Goal: Task Accomplishment & Management: Use online tool/utility

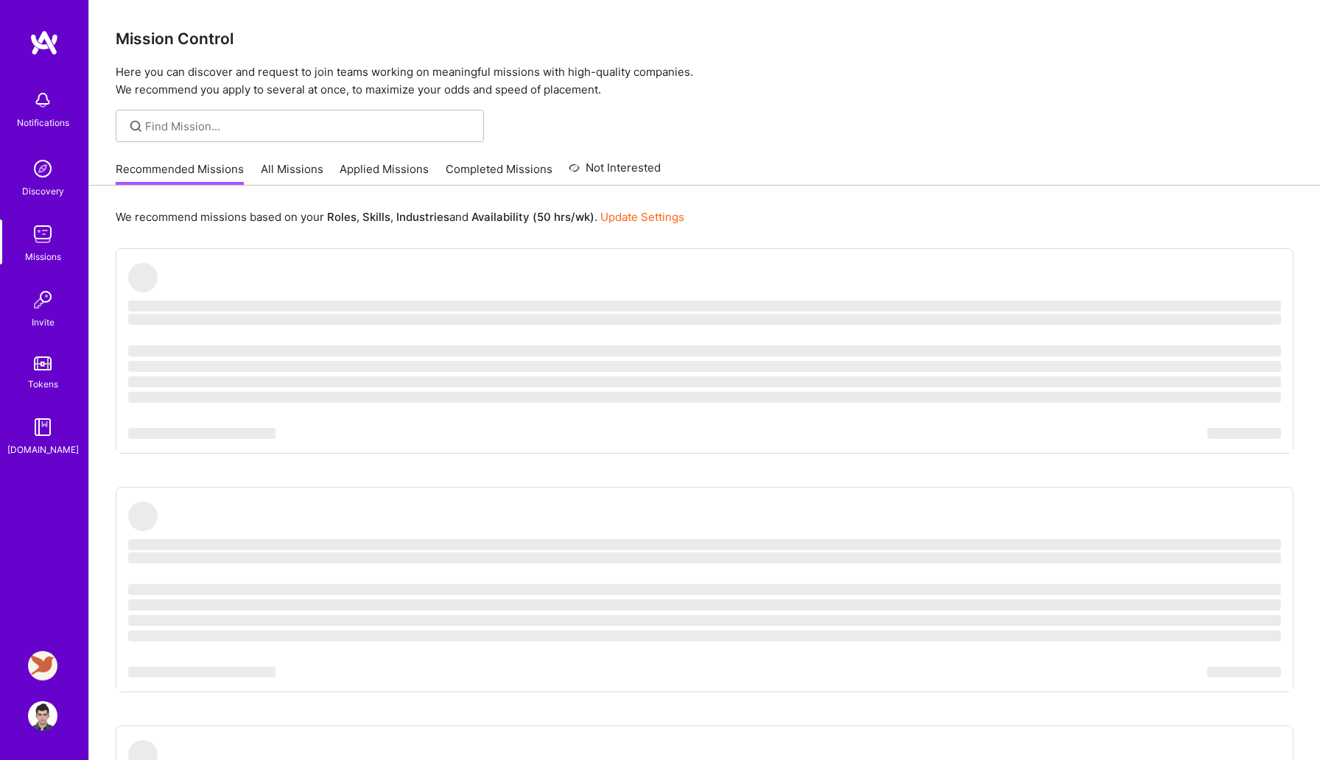
click at [35, 670] on img at bounding box center [42, 665] width 29 height 29
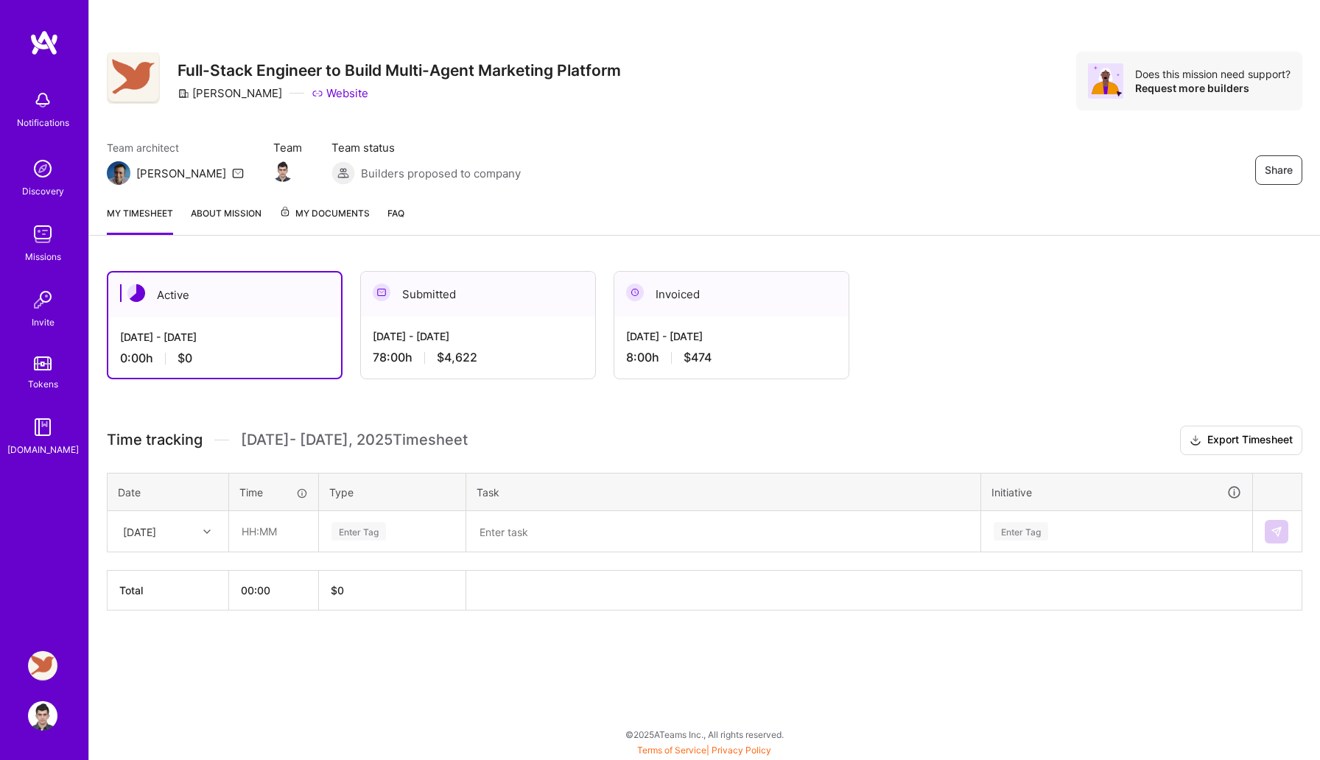
click at [140, 527] on div "[DATE]" at bounding box center [139, 531] width 33 height 15
click at [167, 573] on div "[DATE]" at bounding box center [167, 573] width 119 height 27
click at [280, 519] on input "text" at bounding box center [274, 531] width 88 height 39
type input "08:00"
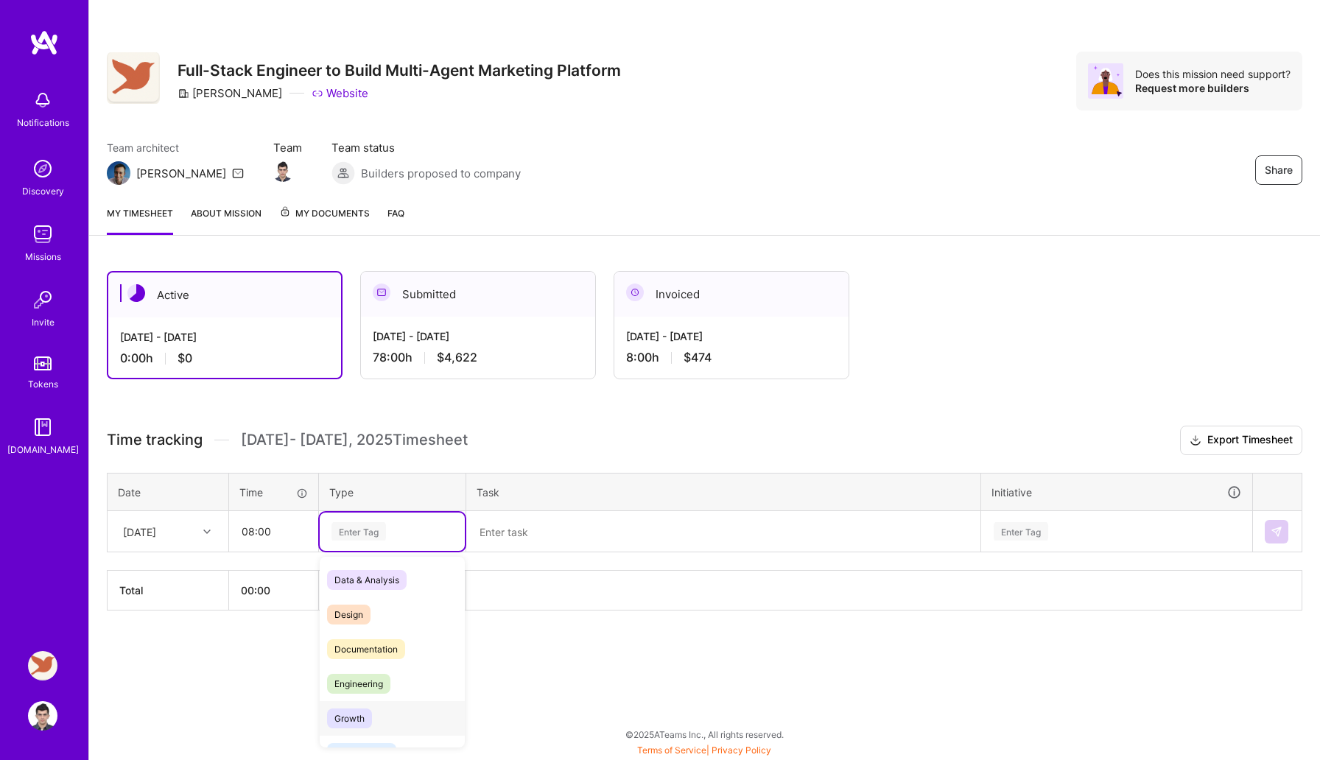
click at [334, 710] on span "Growth" at bounding box center [349, 719] width 45 height 20
click at [387, 533] on div "Growth" at bounding box center [392, 532] width 124 height 20
type input "en"
type input "eng"
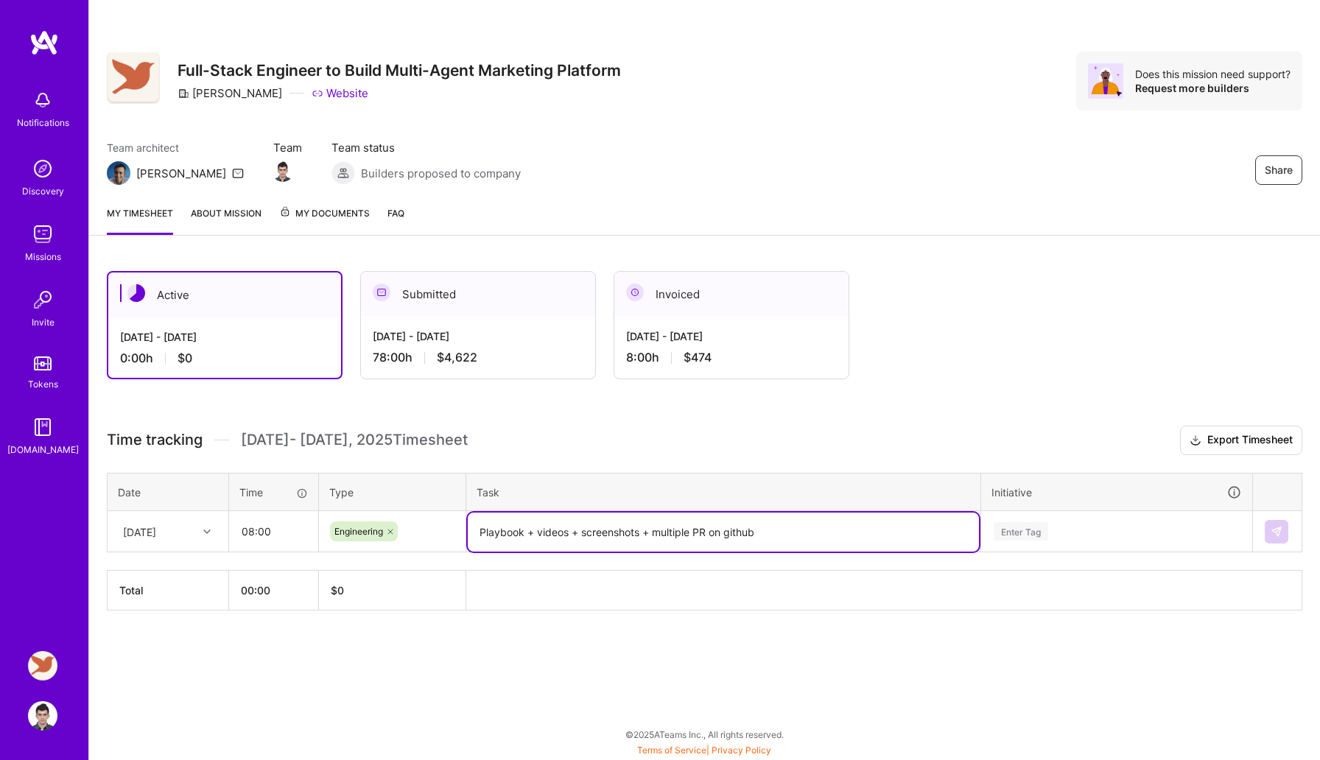
type textarea "Playbook + videos + screenshots + multiple PR on github"
click at [1067, 527] on div "Enter Tag" at bounding box center [1116, 531] width 249 height 18
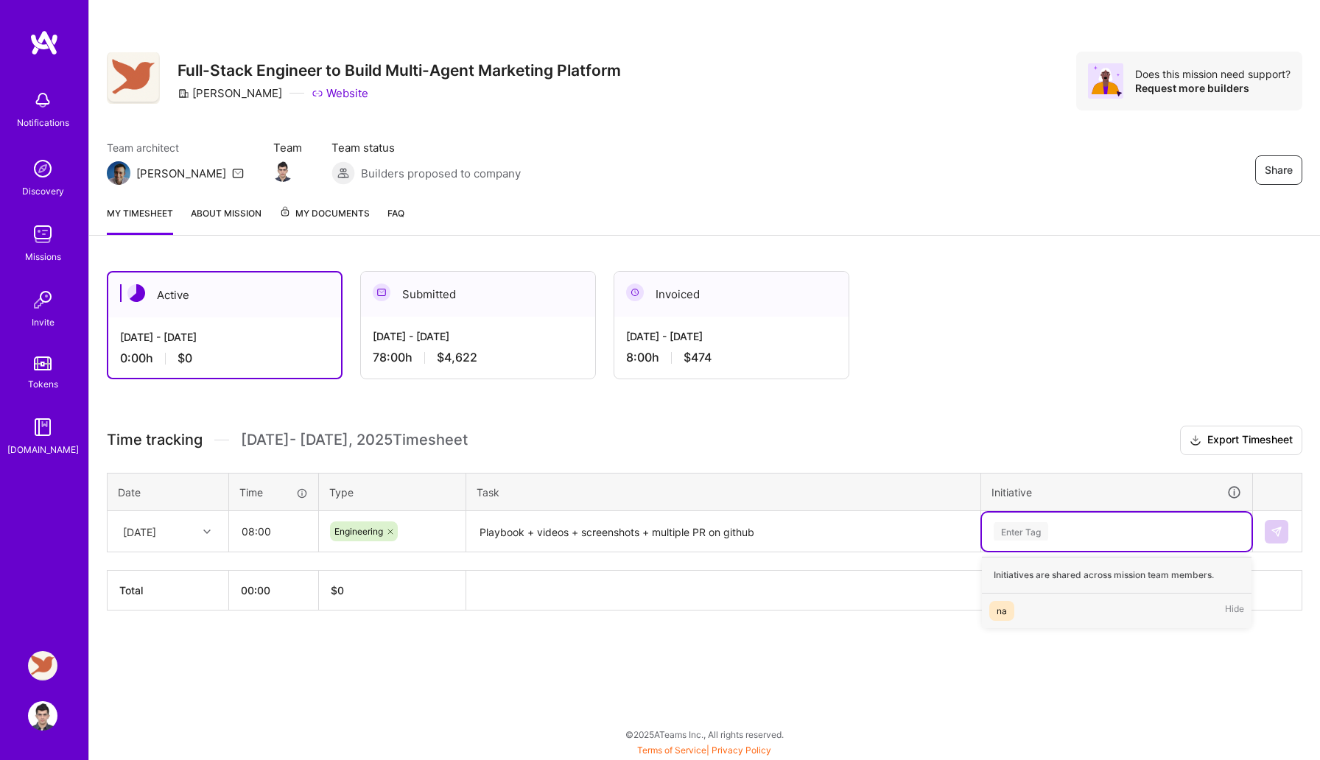
click at [1032, 610] on div "na Hide" at bounding box center [1117, 611] width 270 height 35
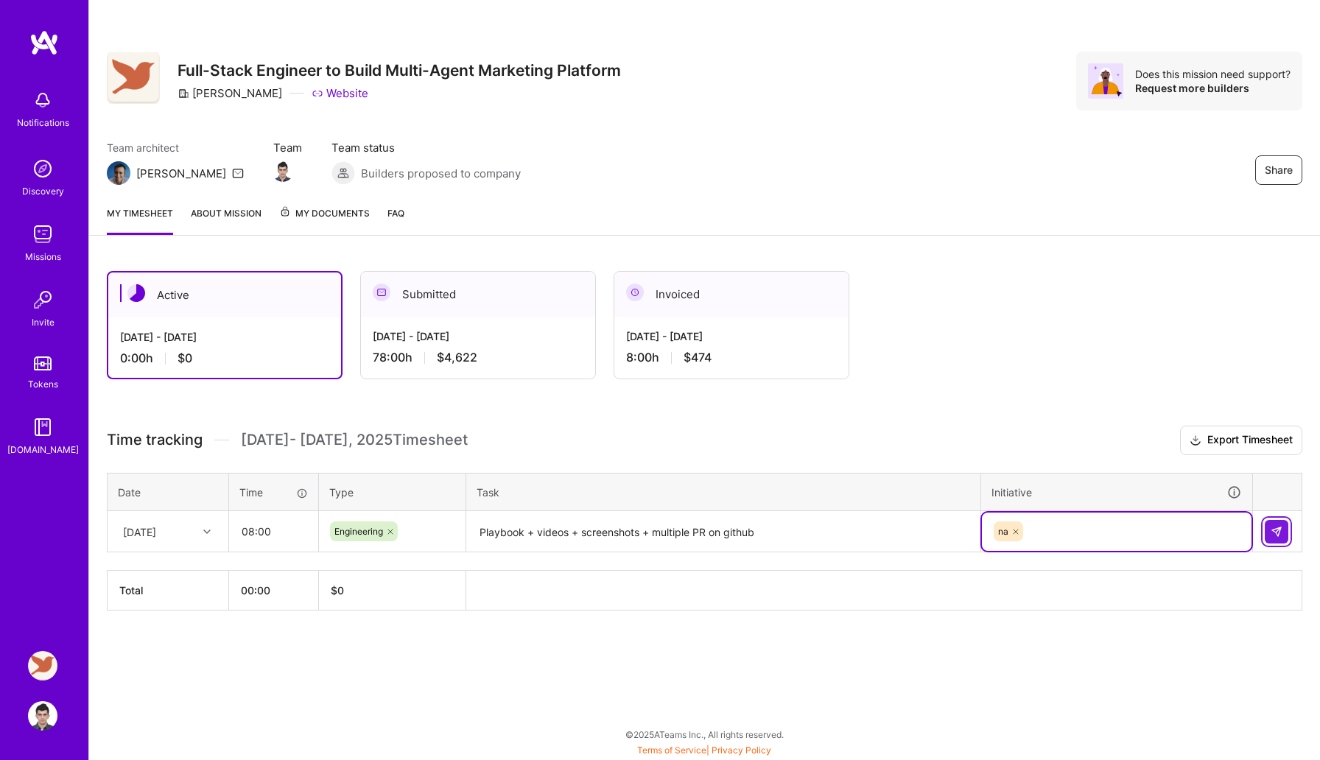
click at [1274, 524] on button at bounding box center [1277, 532] width 24 height 24
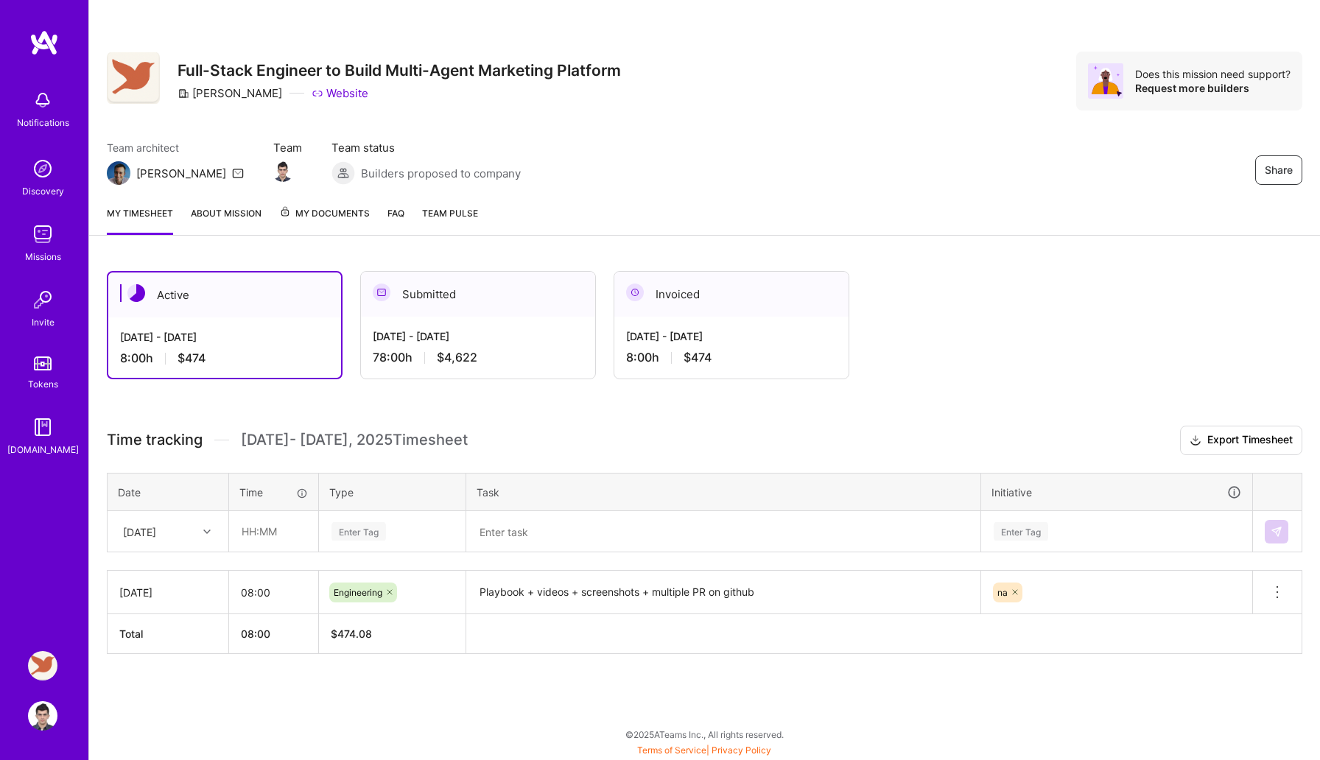
click at [43, 364] on img at bounding box center [43, 364] width 18 height 14
